Goal: Task Accomplishment & Management: Use online tool/utility

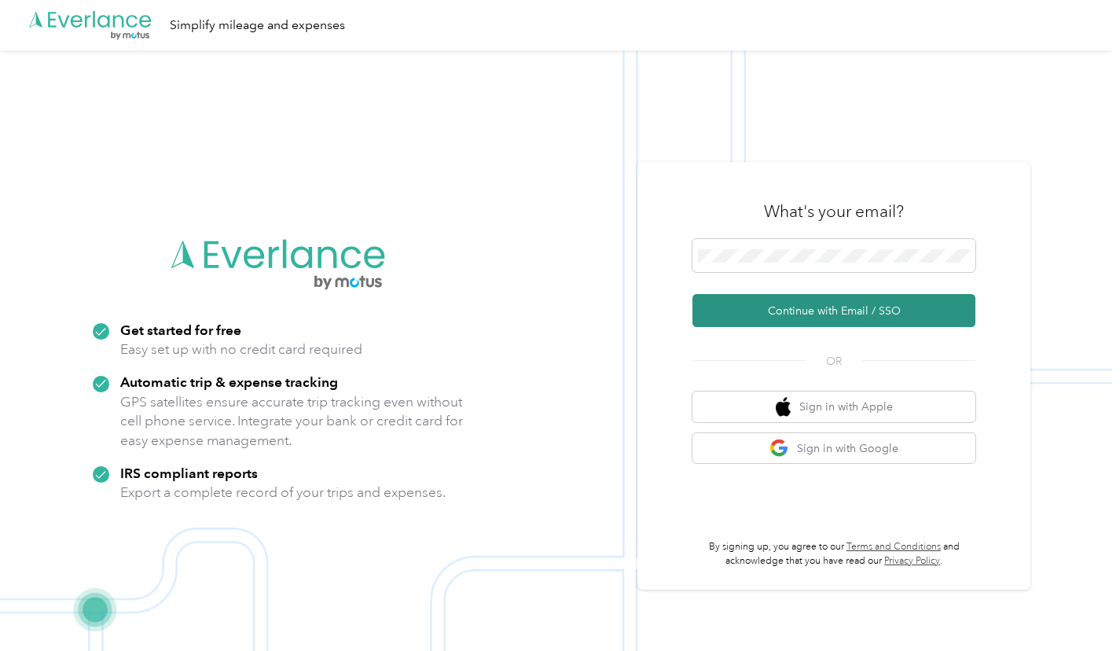
click at [786, 321] on button "Continue with Email / SSO" at bounding box center [833, 310] width 283 height 33
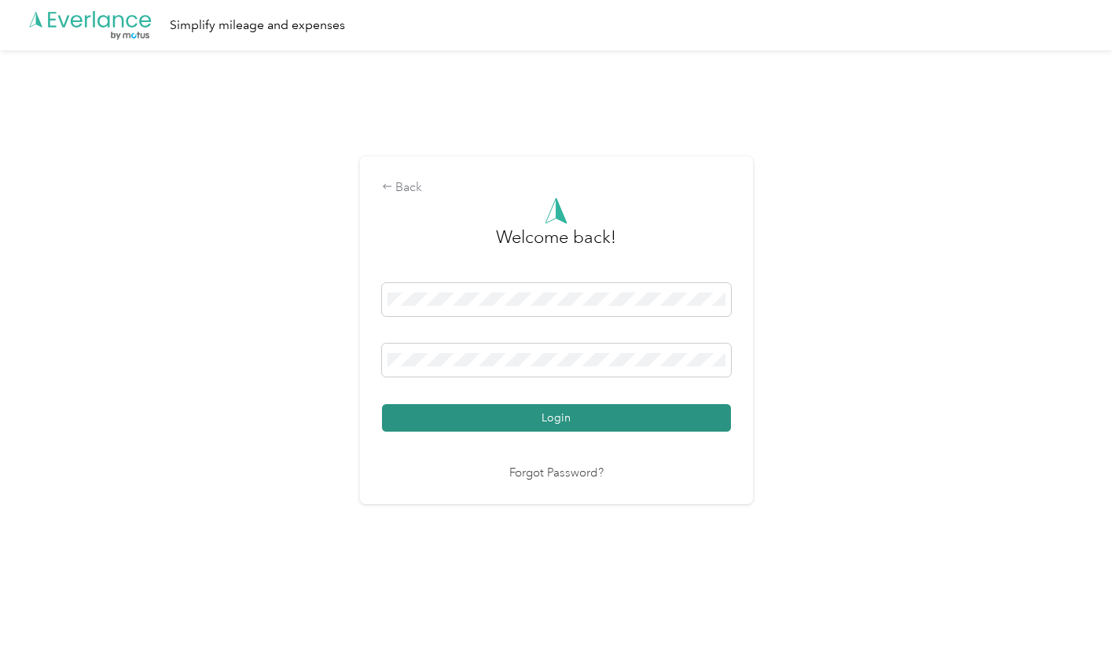
click at [623, 423] on button "Login" at bounding box center [556, 417] width 349 height 27
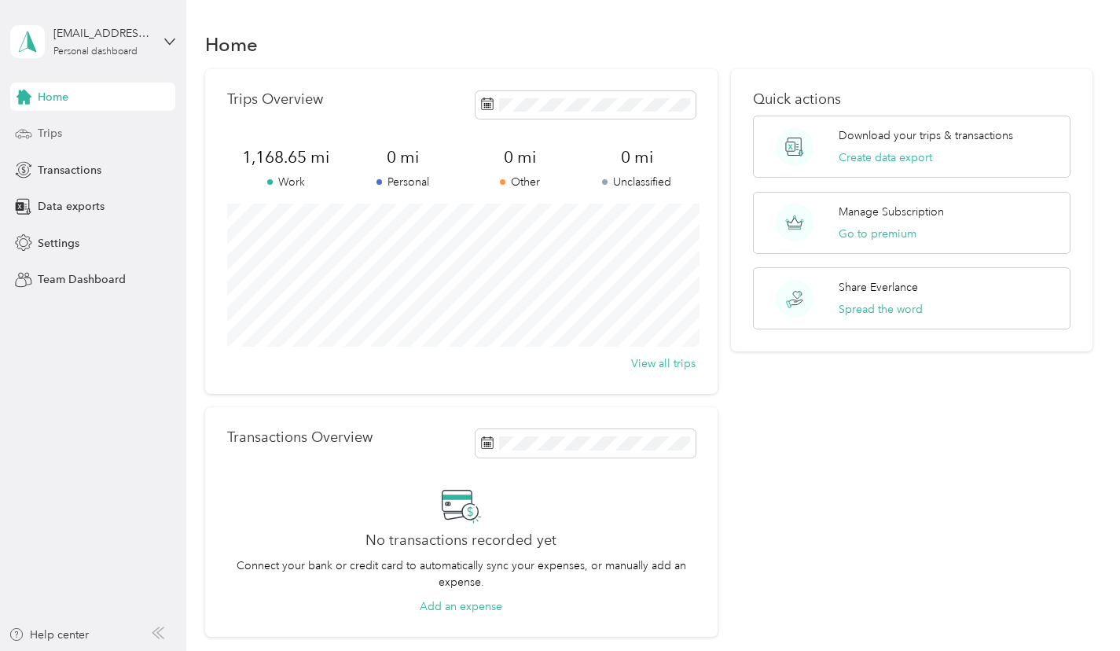
click at [49, 131] on span "Trips" at bounding box center [50, 133] width 24 height 16
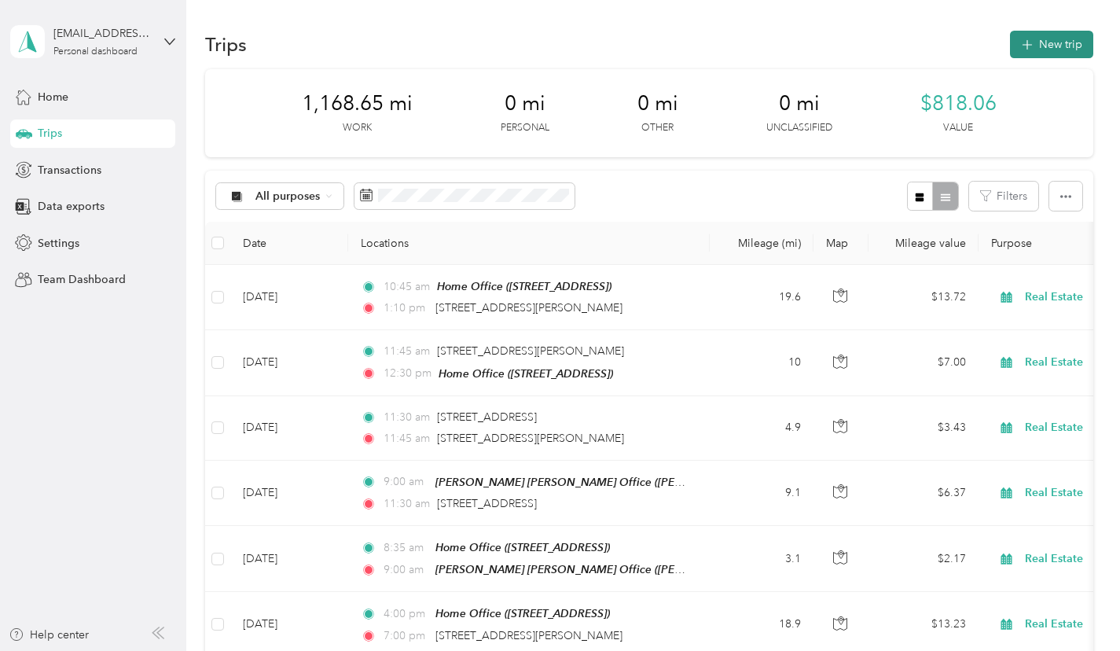
click at [1035, 51] on icon "button" at bounding box center [1026, 45] width 18 height 18
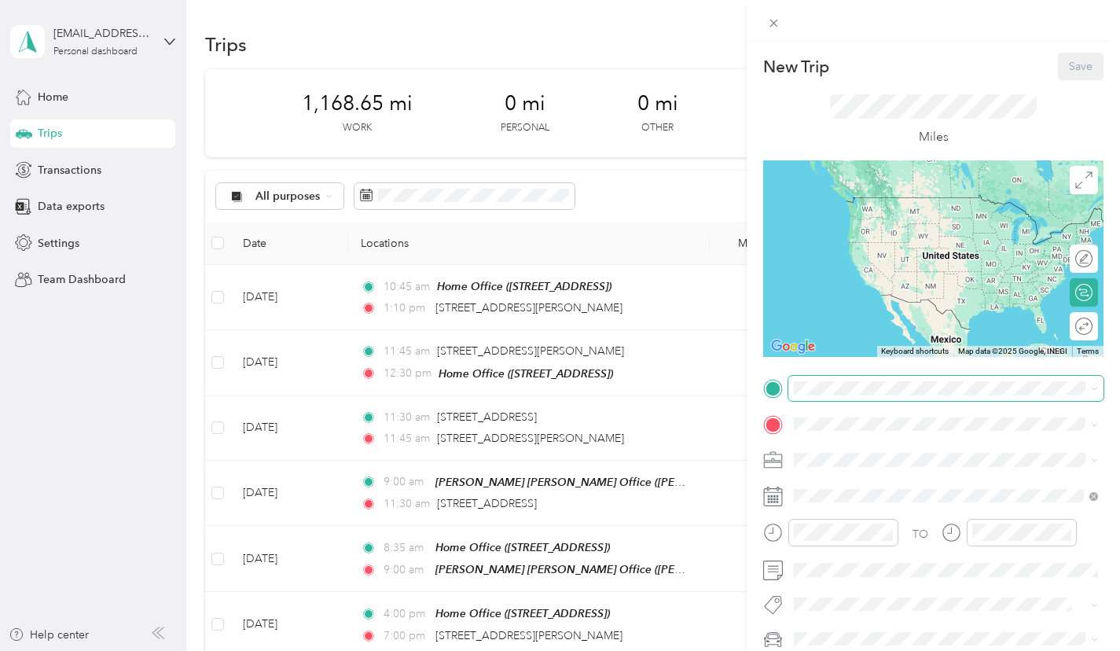
click at [830, 395] on span at bounding box center [945, 388] width 315 height 25
click at [835, 462] on span "[STREET_ADDRESS]" at bounding box center [873, 459] width 100 height 13
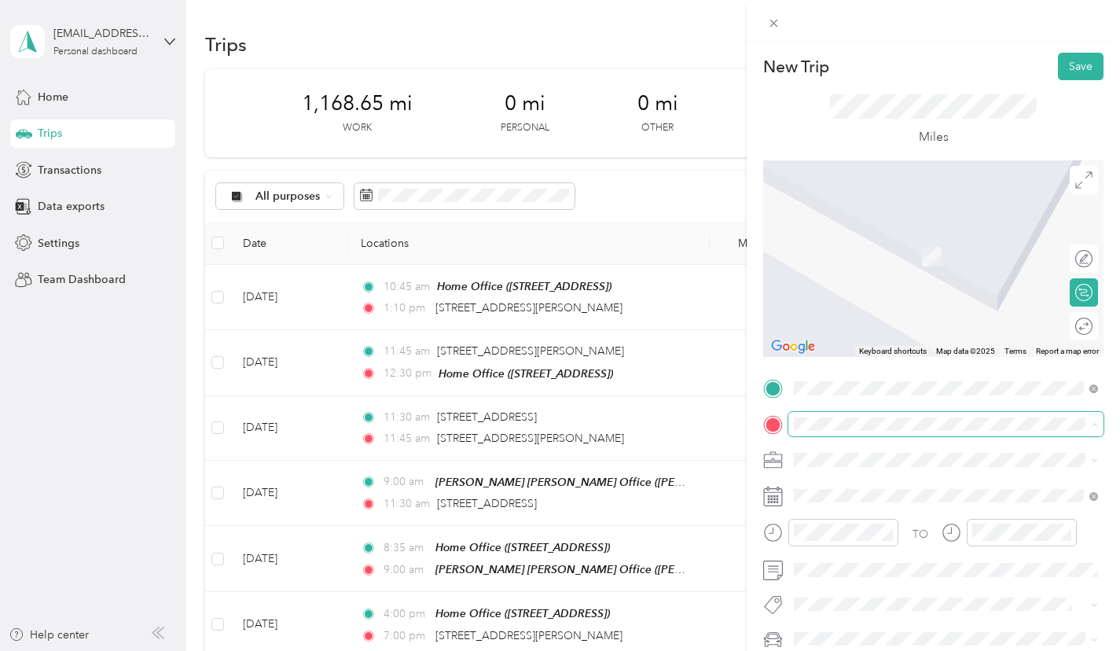
scroll to position [1, 0]
click at [852, 232] on span "[STREET_ADDRESS][US_STATE]" at bounding box center [901, 225] width 157 height 14
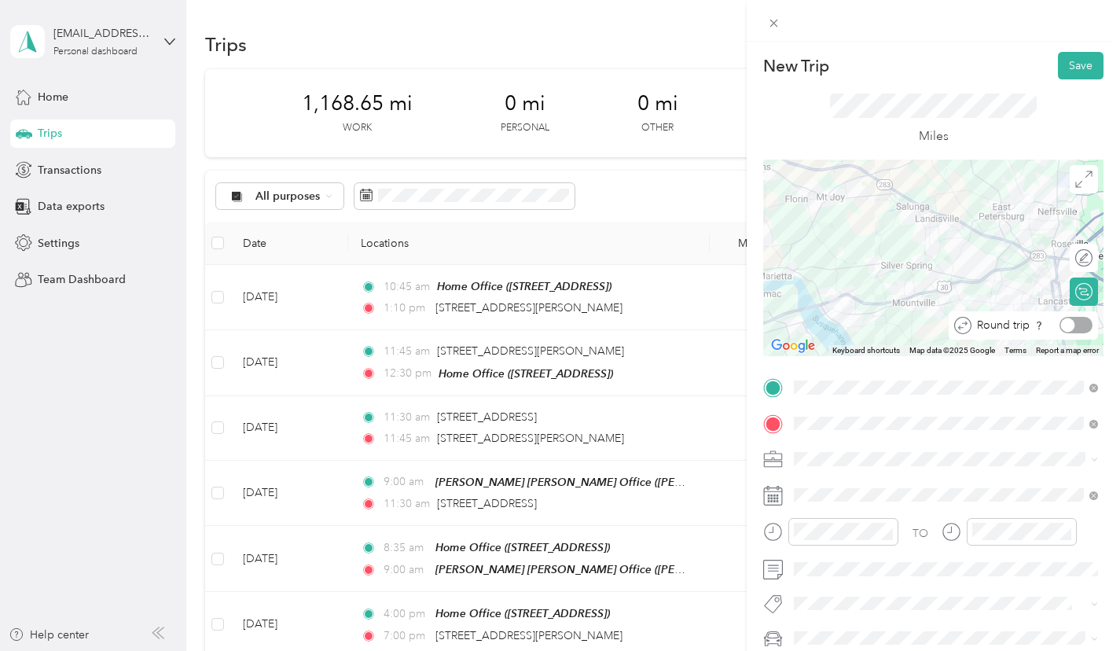
click at [1076, 328] on div at bounding box center [1075, 325] width 33 height 16
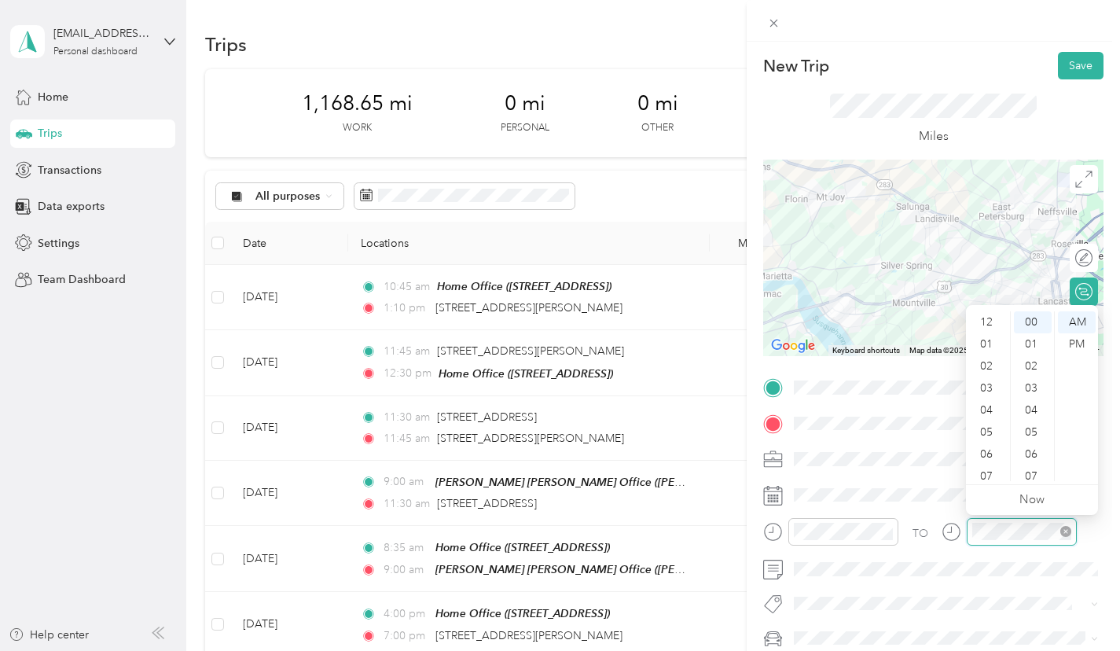
scroll to position [94, 0]
click at [988, 443] on div "10" at bounding box center [988, 448] width 38 height 22
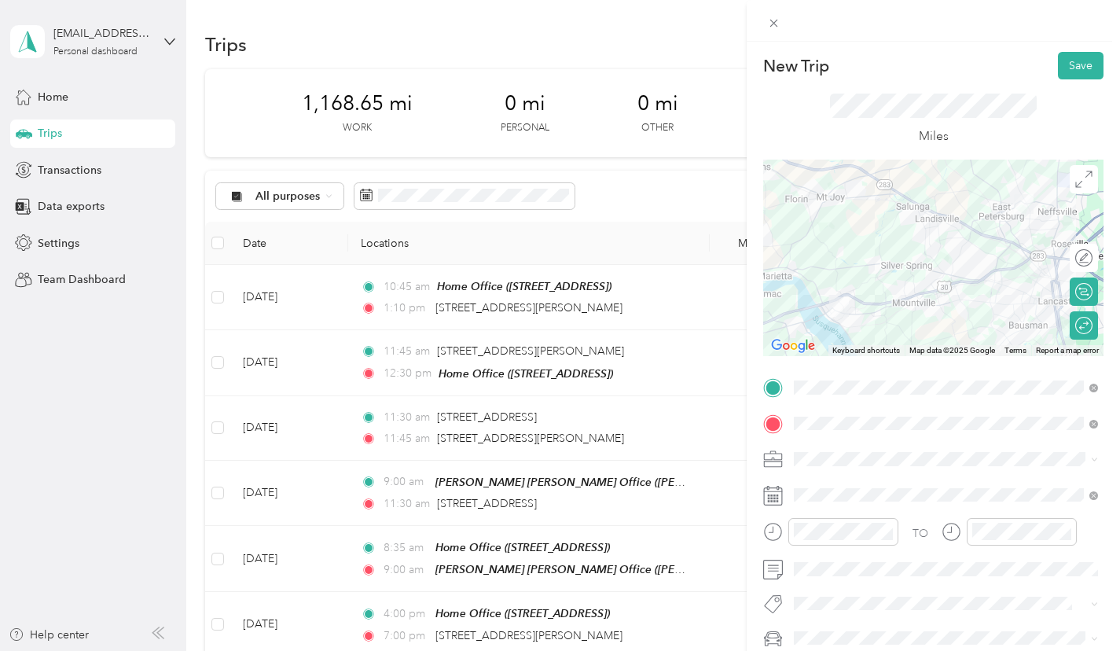
click at [900, 650] on div "New Trip Save This trip cannot be edited because it is either under review, app…" at bounding box center [556, 651] width 1112 height 0
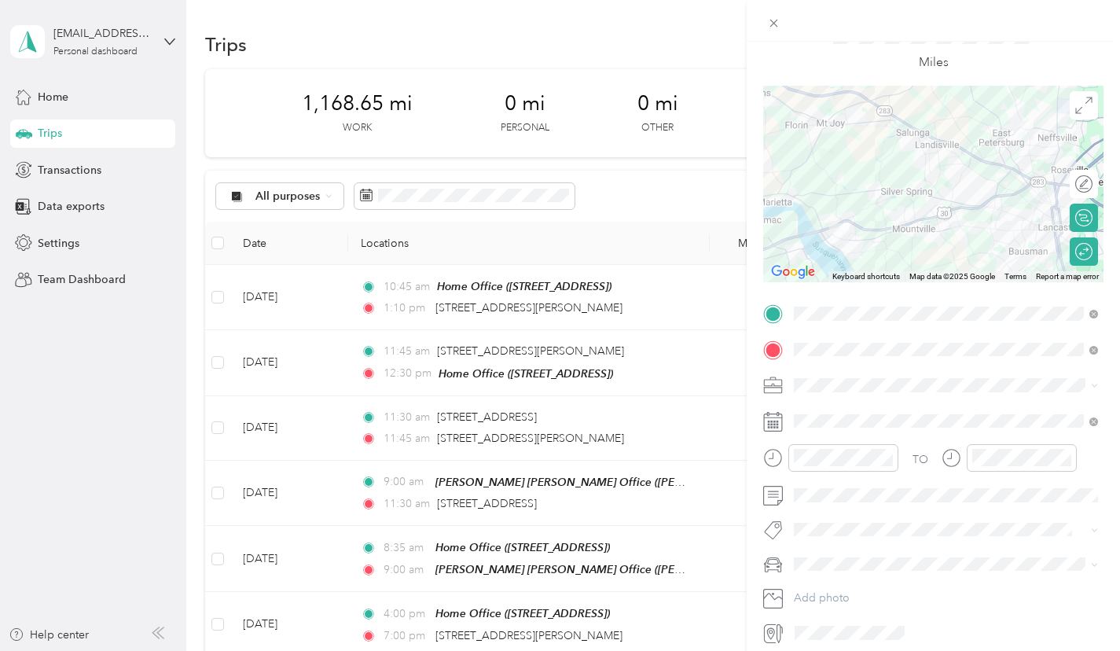
scroll to position [81, 0]
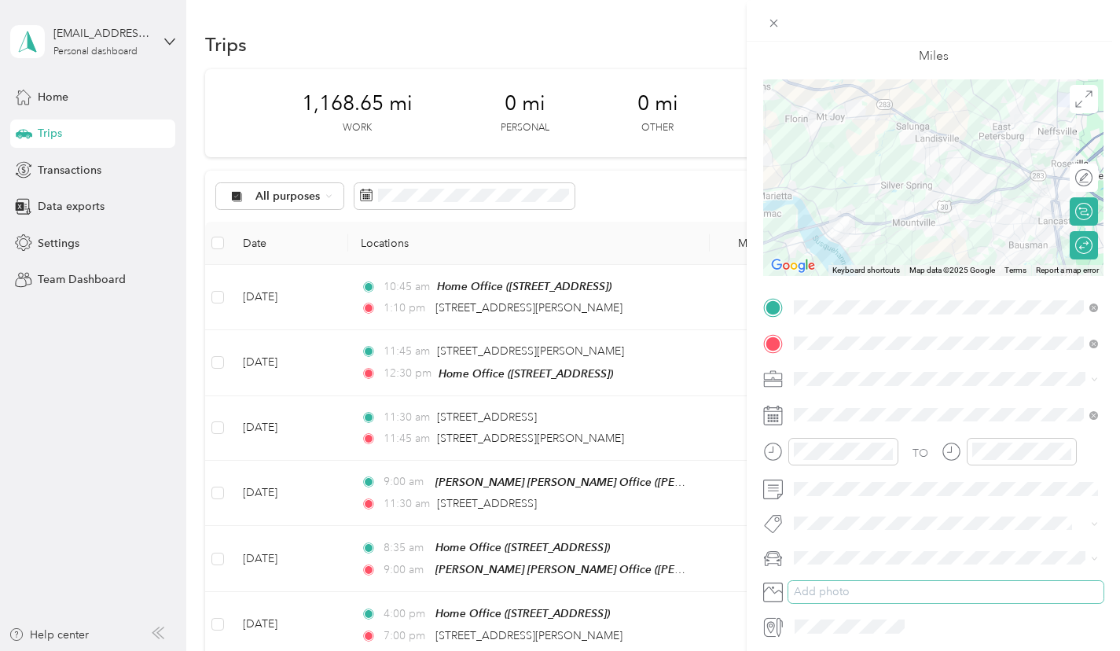
click at [870, 650] on div "New Trip Save This trip cannot be edited because it is either under review, app…" at bounding box center [556, 651] width 1112 height 0
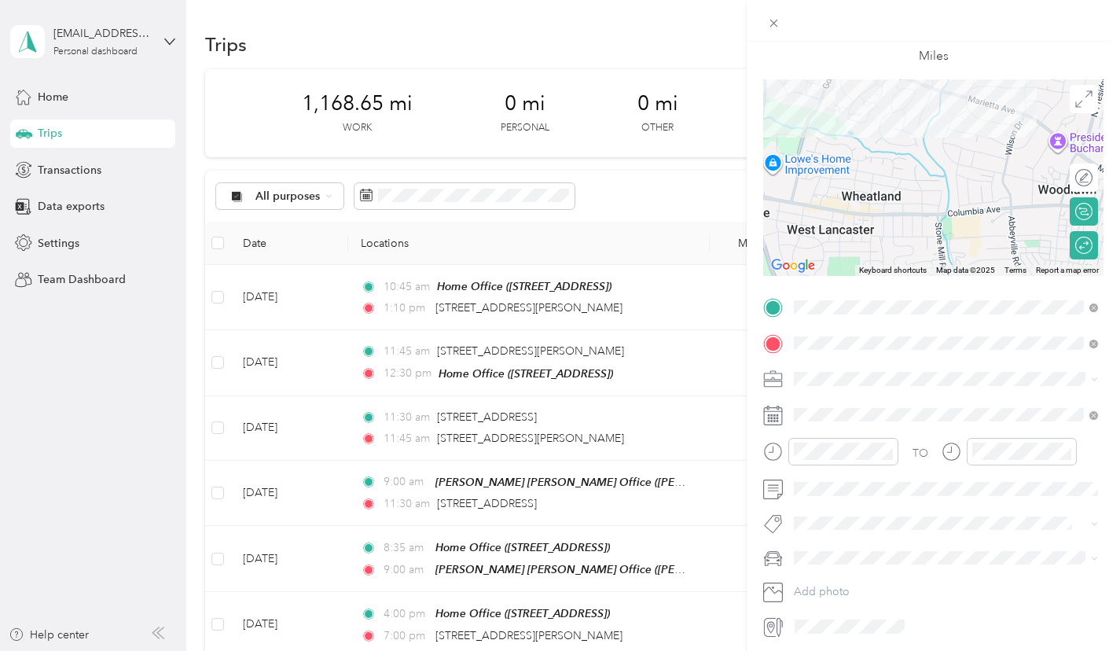
scroll to position [0, 0]
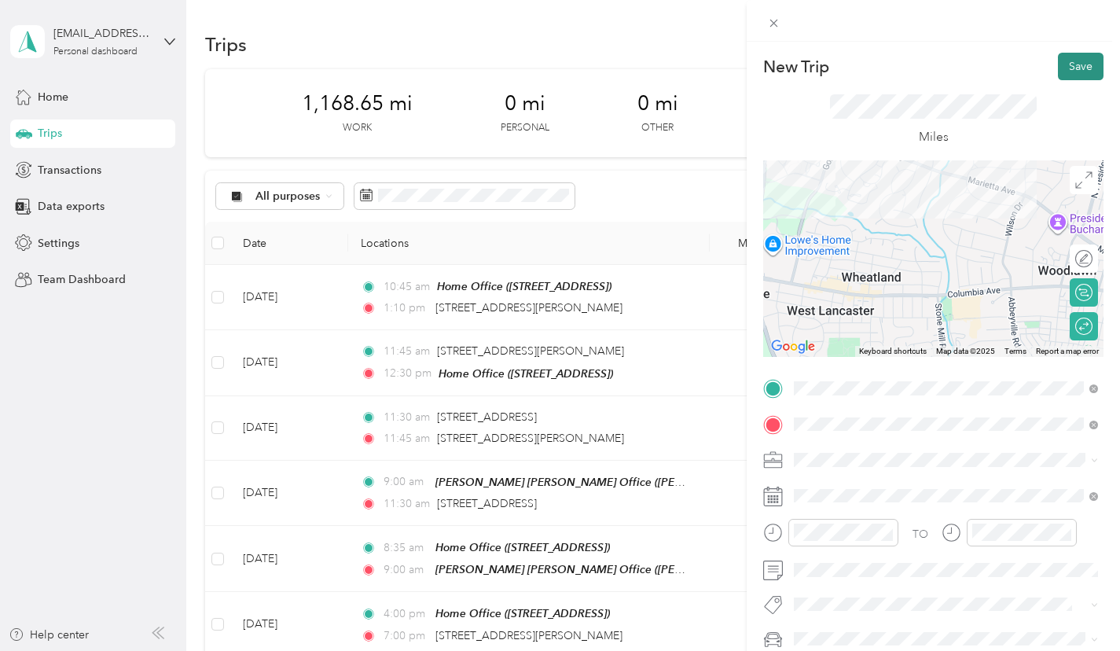
click at [1089, 73] on button "Save" at bounding box center [1080, 66] width 46 height 27
